Goal: Answer question/provide support

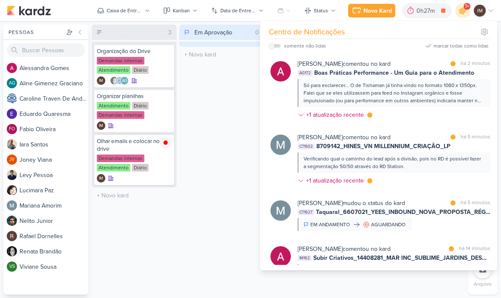
click at [404, 103] on div "Só para esclarecer... O de Tishaman já tinha vindo no formato 1080 x 1350px. Fa…" at bounding box center [394, 93] width 180 height 23
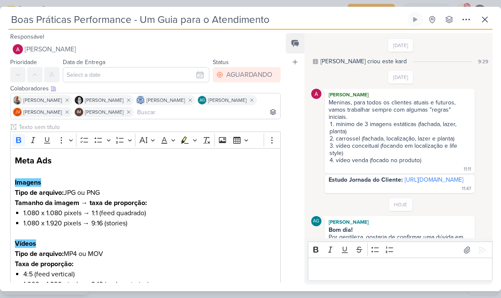
click at [483, 21] on icon at bounding box center [485, 19] width 5 height 5
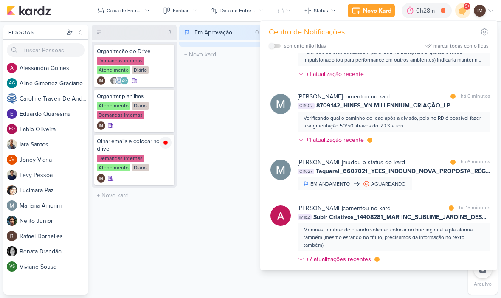
scroll to position [80, 0]
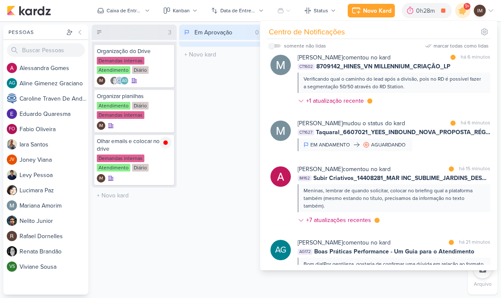
click at [433, 199] on div "Meninas, lembrar de quando solicitar, colocar no briefing qual a plataforma tam…" at bounding box center [394, 198] width 180 height 23
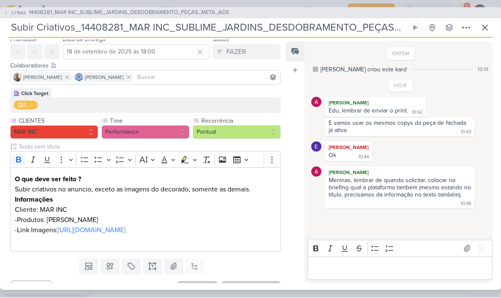
scroll to position [36, 0]
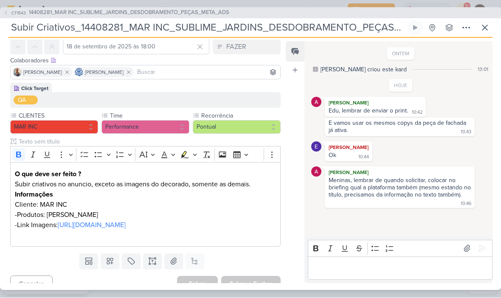
click at [126, 222] on link "[URL][DOMAIN_NAME]" at bounding box center [92, 225] width 68 height 8
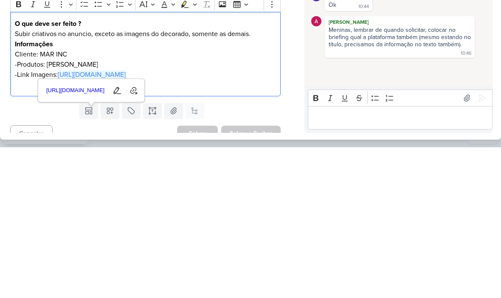
scroll to position [0, 0]
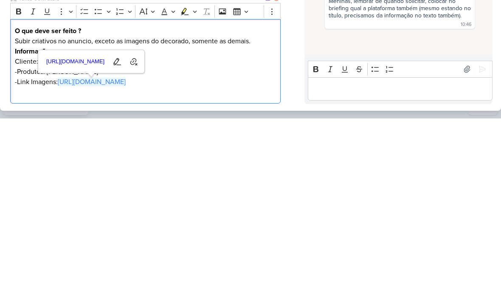
click at [141, 257] on p "-Link Imagens: [URL][DOMAIN_NAME]" at bounding box center [145, 262] width 261 height 10
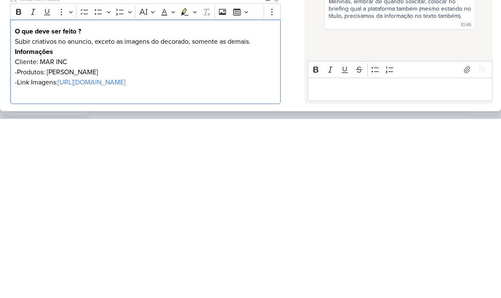
click at [126, 257] on link "[URL][DOMAIN_NAME]" at bounding box center [92, 261] width 68 height 8
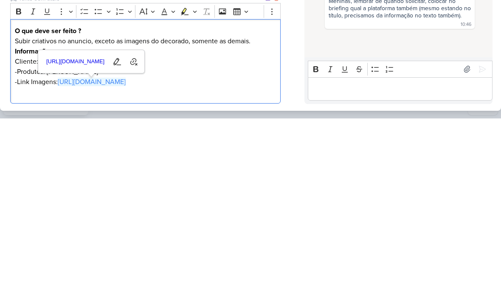
click at [332, 257] on div "Editor editing area: main" at bounding box center [400, 268] width 185 height 23
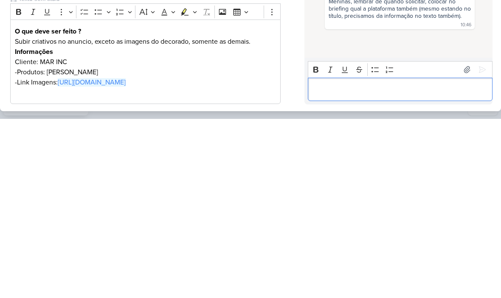
click at [312, 257] on div "Editor editing area: main" at bounding box center [400, 268] width 185 height 23
click at [111, 267] on p "Editor editing area: main" at bounding box center [145, 272] width 261 height 10
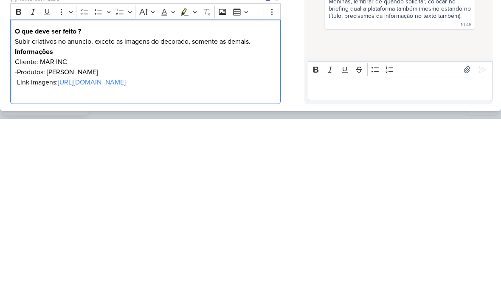
scroll to position [3, 0]
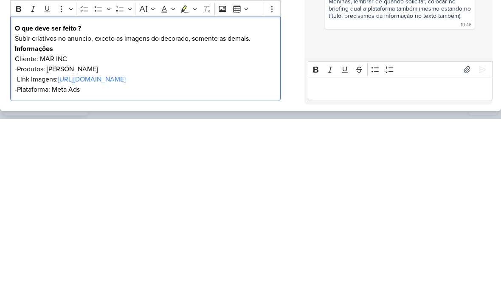
click at [336, 263] on p "Editor editing area: main" at bounding box center [400, 268] width 176 height 10
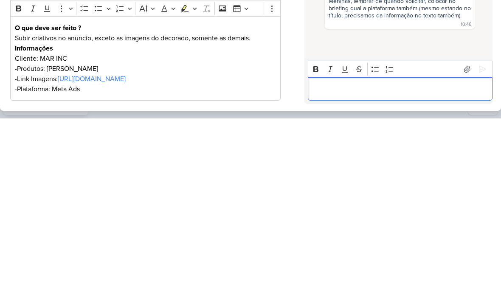
scroll to position [0, 0]
click at [404, 263] on p "Meninas segue" at bounding box center [400, 268] width 176 height 10
click at [403, 263] on p "Meninas segue" at bounding box center [400, 268] width 176 height 10
click at [404, 257] on div "Meninas segue" at bounding box center [400, 268] width 185 height 23
click at [442, 263] on p "Segue o link do Drive com os aprovados:" at bounding box center [400, 268] width 176 height 10
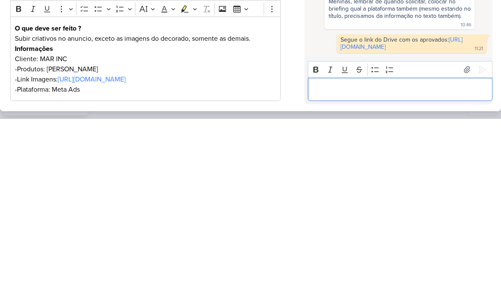
scroll to position [0, 0]
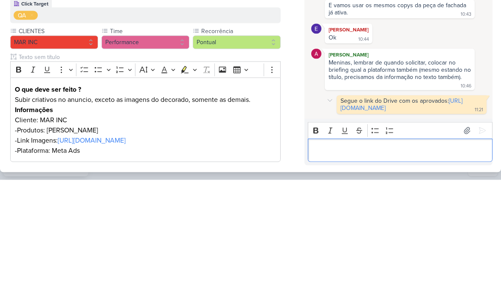
click at [404, 215] on link "[URL][DOMAIN_NAME]" at bounding box center [402, 222] width 122 height 14
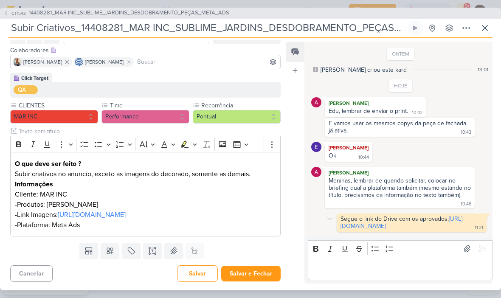
scroll to position [57, 0]
click at [266, 277] on button "Salvar e Fechar" at bounding box center [250, 274] width 59 height 16
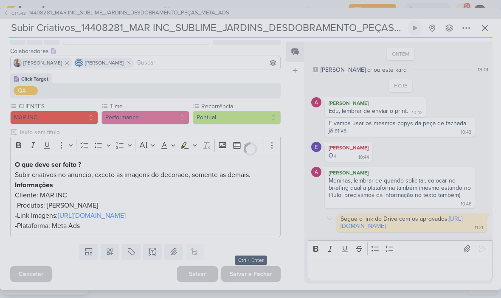
scroll to position [56, 0]
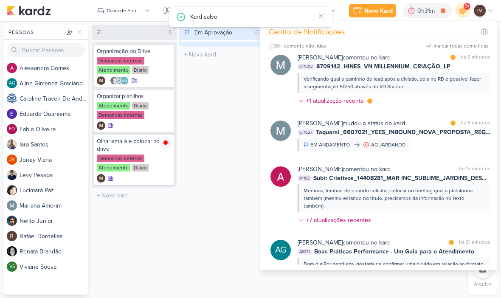
click at [254, 223] on div "Em Aprovação 0 Mover Para Esquerda Mover Para Direita [GEOGRAPHIC_DATA] O títul…" at bounding box center [221, 160] width 85 height 270
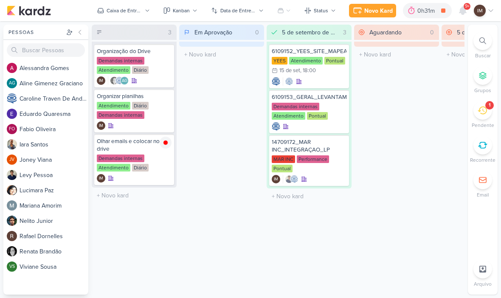
click at [441, 10] on icon at bounding box center [443, 10] width 4 height 4
click at [439, 11] on div "0h31m" at bounding box center [439, 10] width 20 height 9
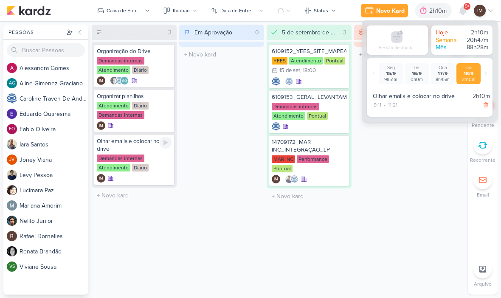
click at [164, 140] on icon at bounding box center [165, 142] width 7 height 7
